Goal: Transaction & Acquisition: Book appointment/travel/reservation

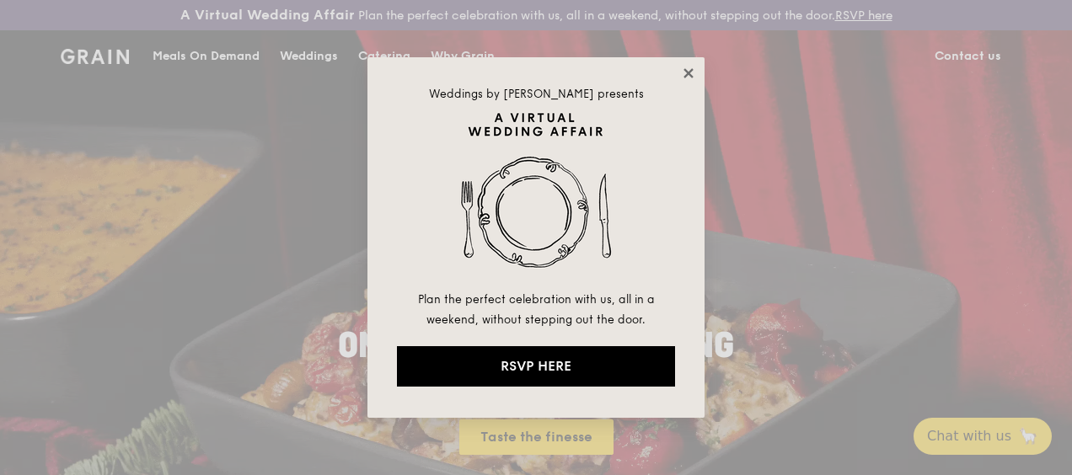
click at [685, 73] on icon at bounding box center [688, 73] width 15 height 15
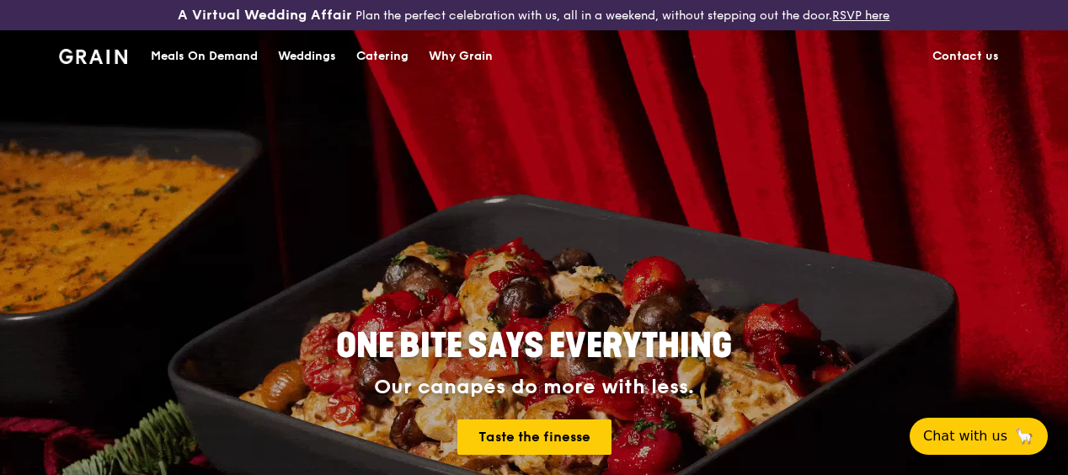
click at [393, 67] on div "Catering" at bounding box center [382, 56] width 52 height 51
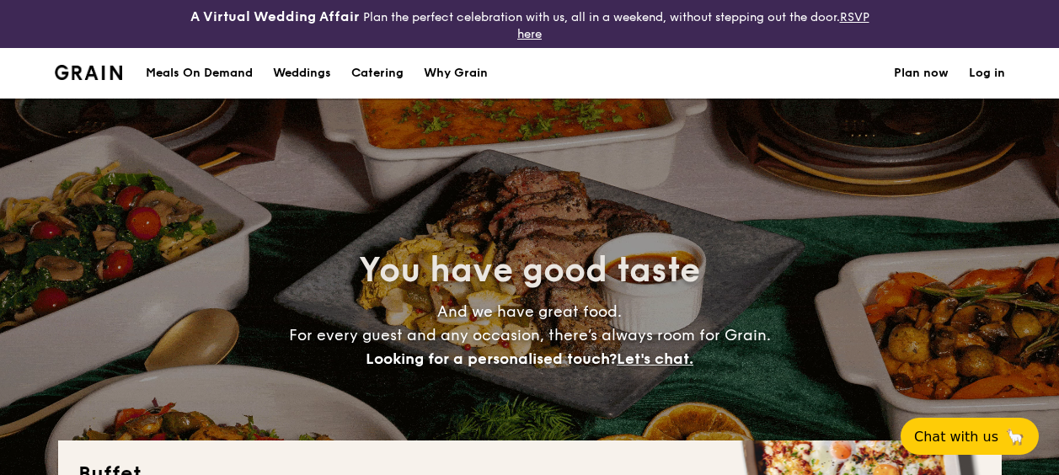
select select
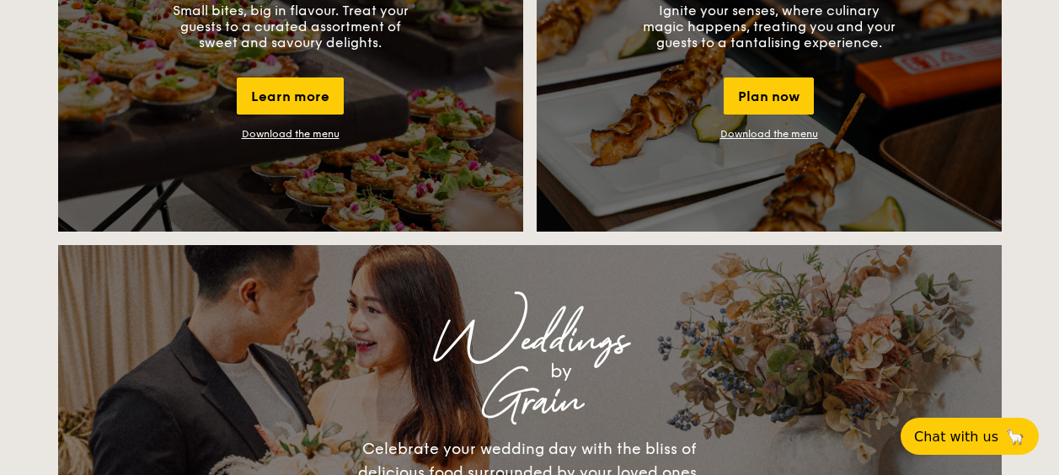
scroll to position [1685, 0]
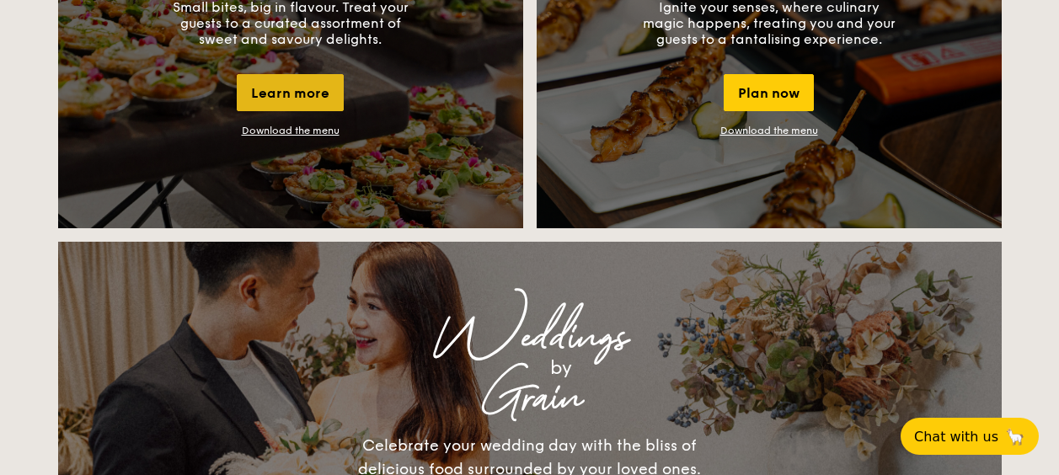
click at [305, 100] on div "Learn more" at bounding box center [290, 92] width 107 height 37
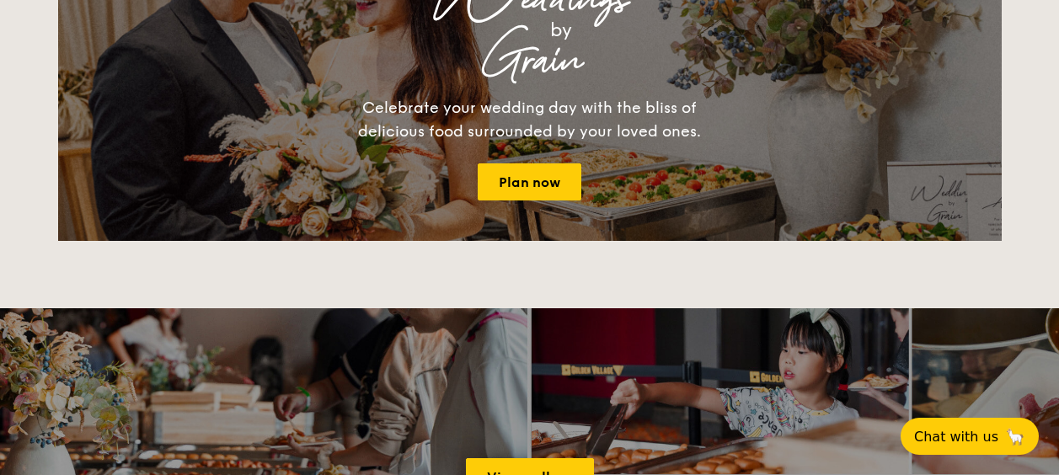
scroll to position [1939, 0]
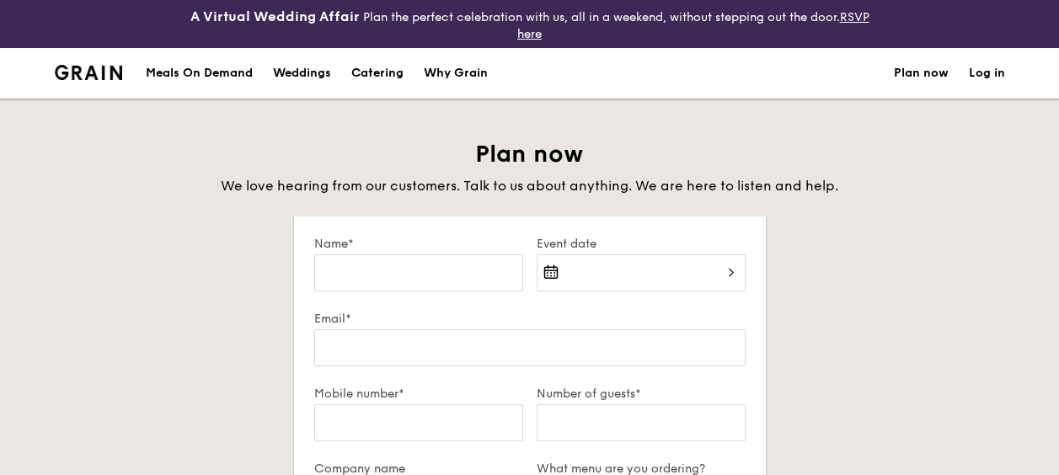
select select
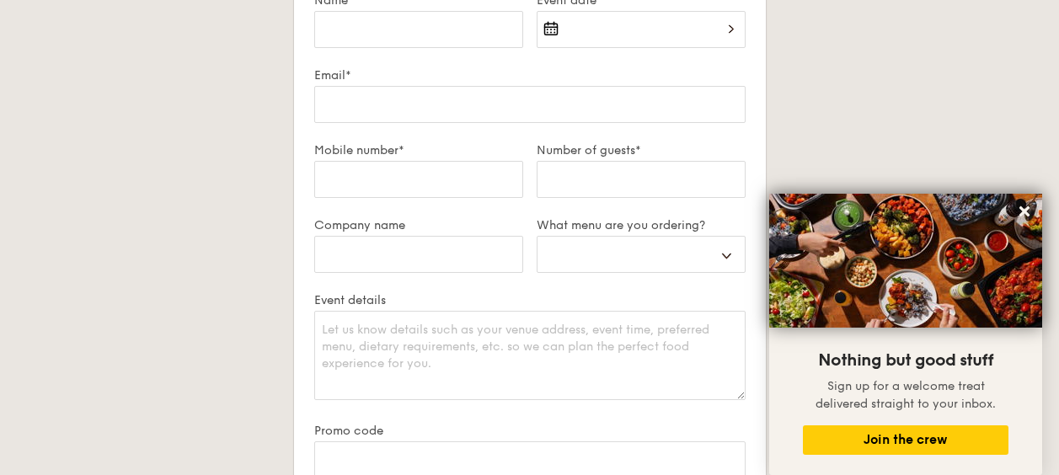
scroll to position [253, 0]
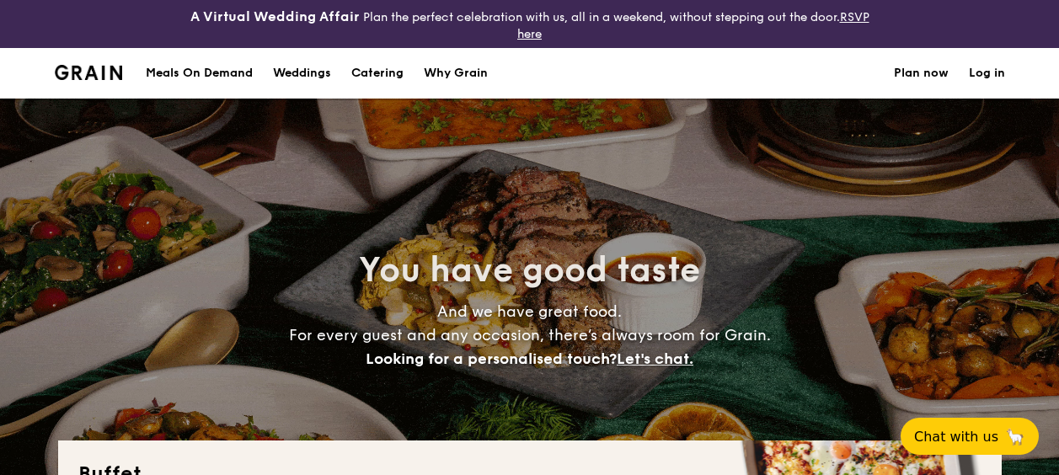
select select
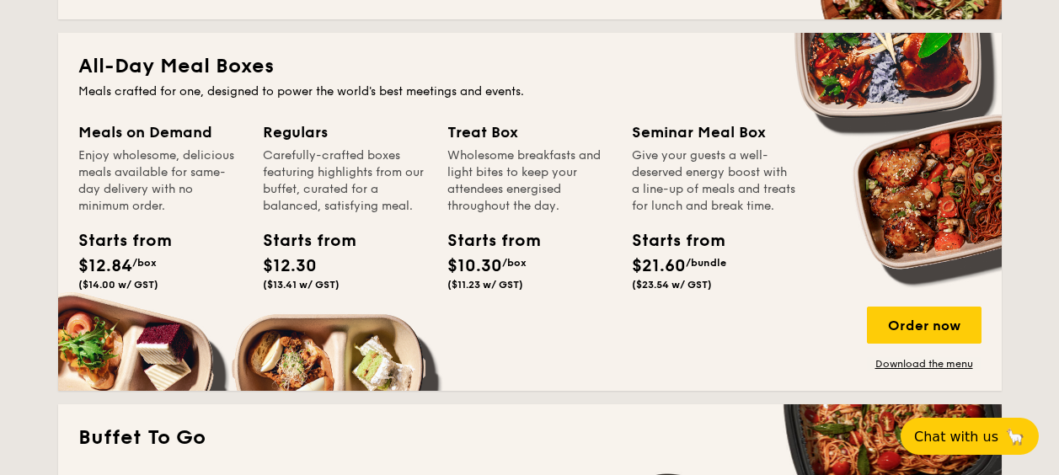
scroll to position [758, 0]
